Goal: Information Seeking & Learning: Learn about a topic

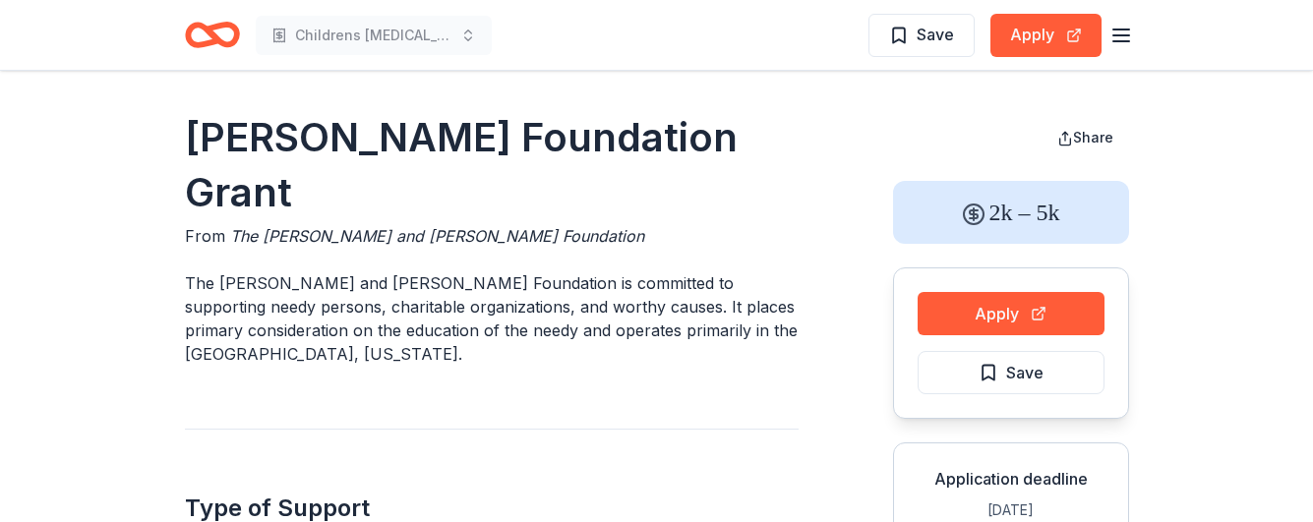
scroll to position [295, 0]
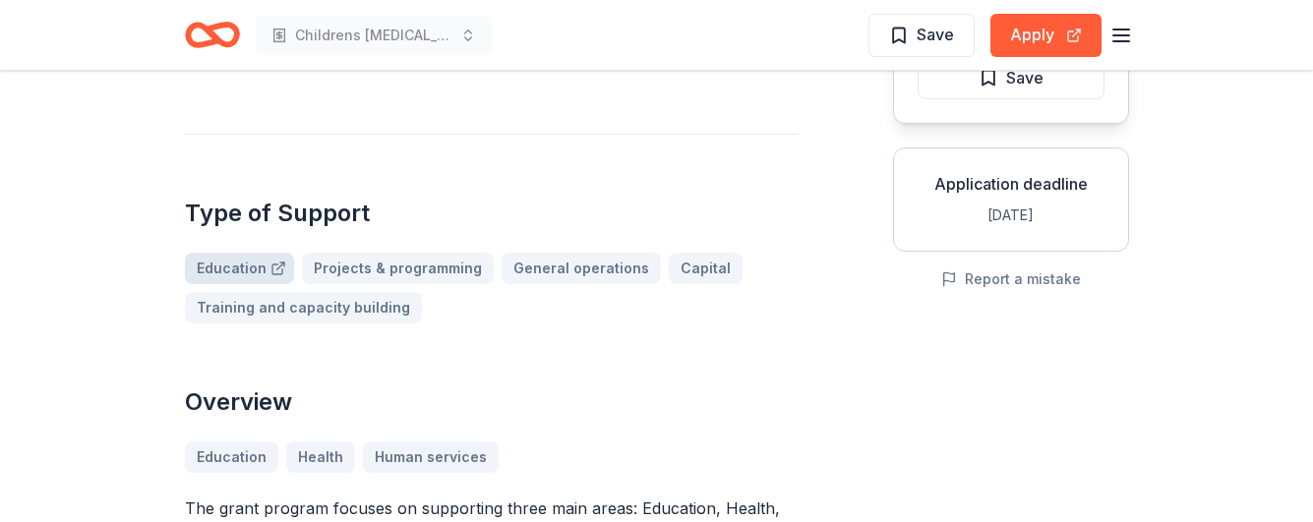
click at [241, 253] on link "Education" at bounding box center [239, 268] width 109 height 31
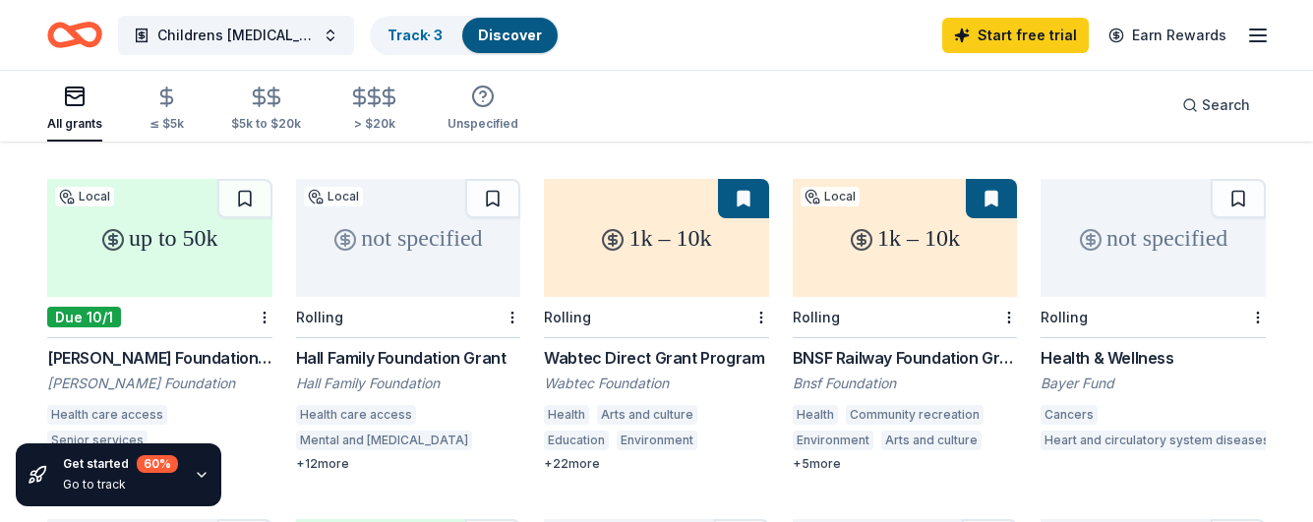
scroll to position [439, 0]
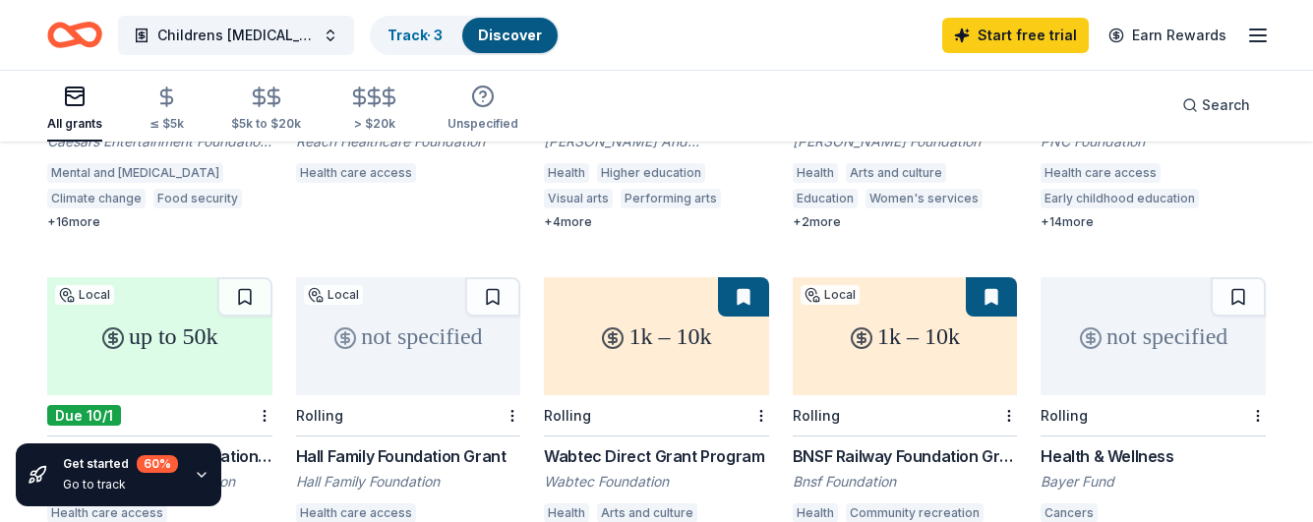
click at [415, 444] on div "Hall Family Foundation Grant" at bounding box center [408, 456] width 225 height 24
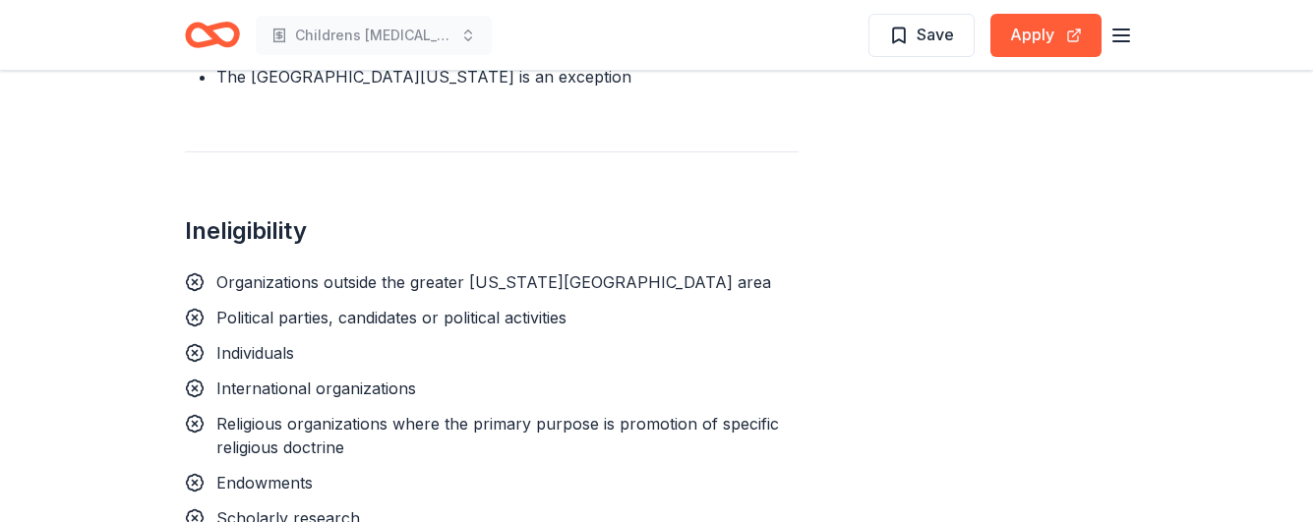
scroll to position [1251, 0]
